Goal: Task Accomplishment & Management: Complete application form

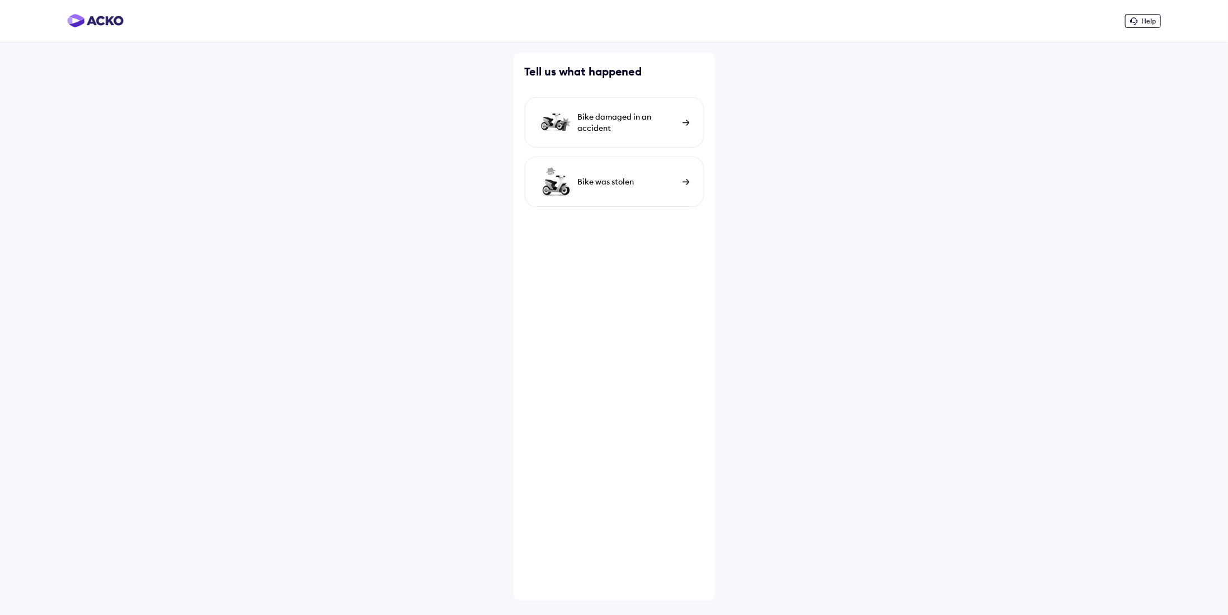
click at [93, 20] on img at bounding box center [95, 20] width 57 height 13
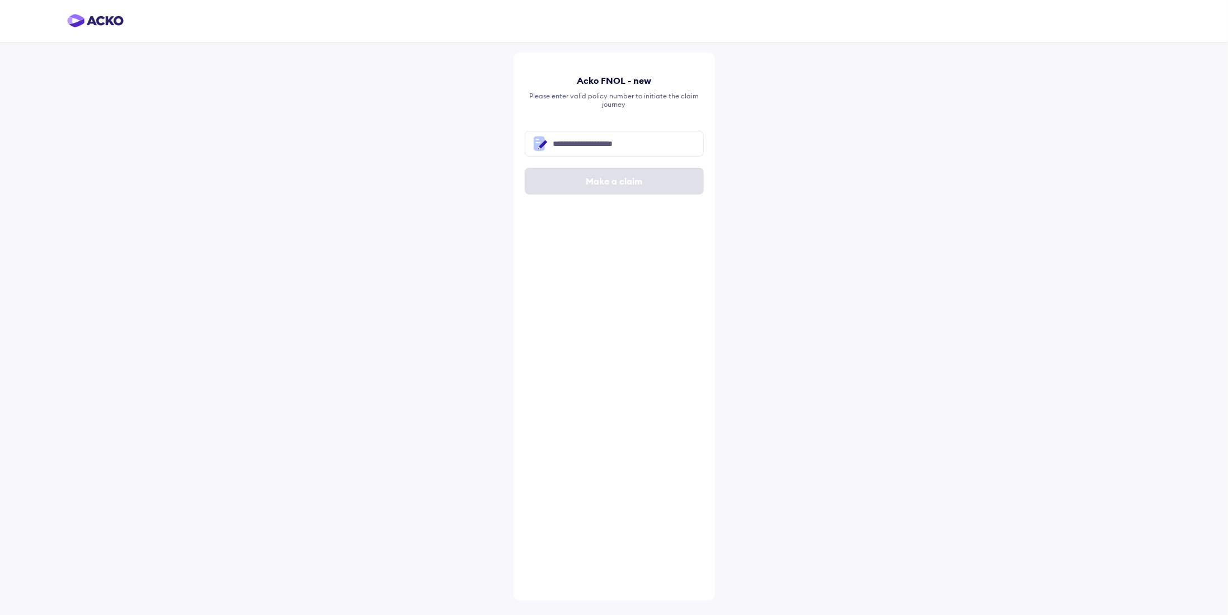
click at [93, 13] on div at bounding box center [614, 21] width 1228 height 43
click at [96, 20] on img at bounding box center [95, 20] width 57 height 13
